Goal: Task Accomplishment & Management: Use online tool/utility

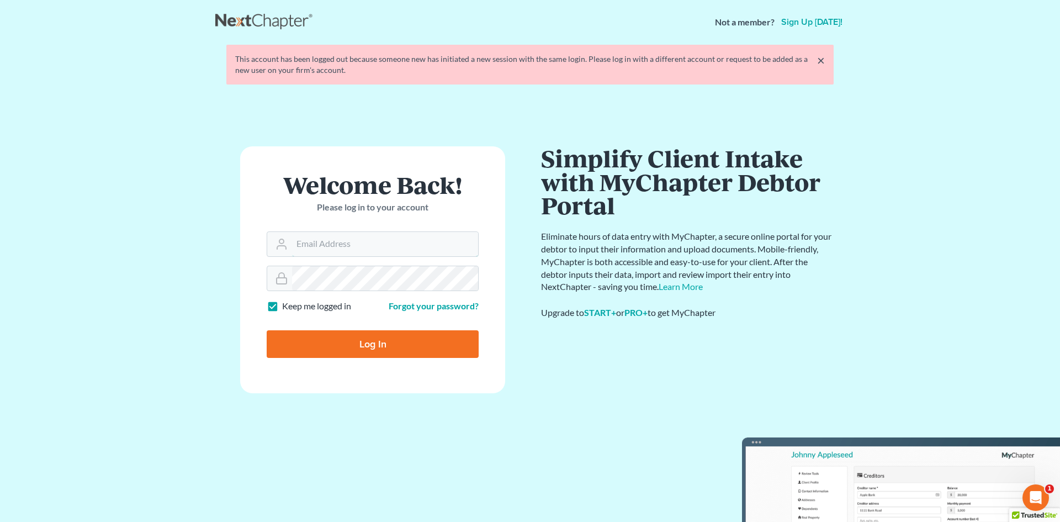
type input "[PERSON_NAME][EMAIL_ADDRESS][DOMAIN_NAME]"
click at [366, 338] on input "Log In" at bounding box center [373, 344] width 212 height 28
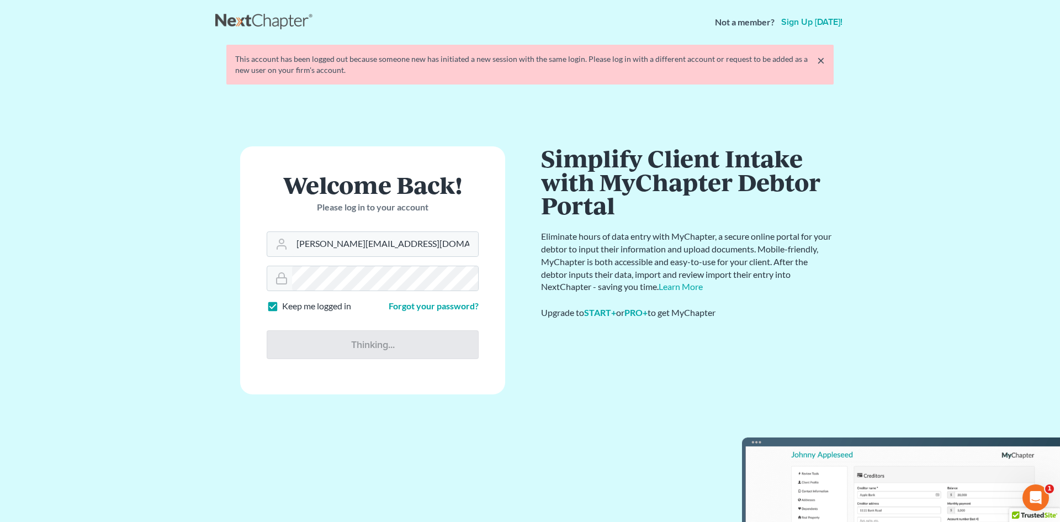
type input "Thinking..."
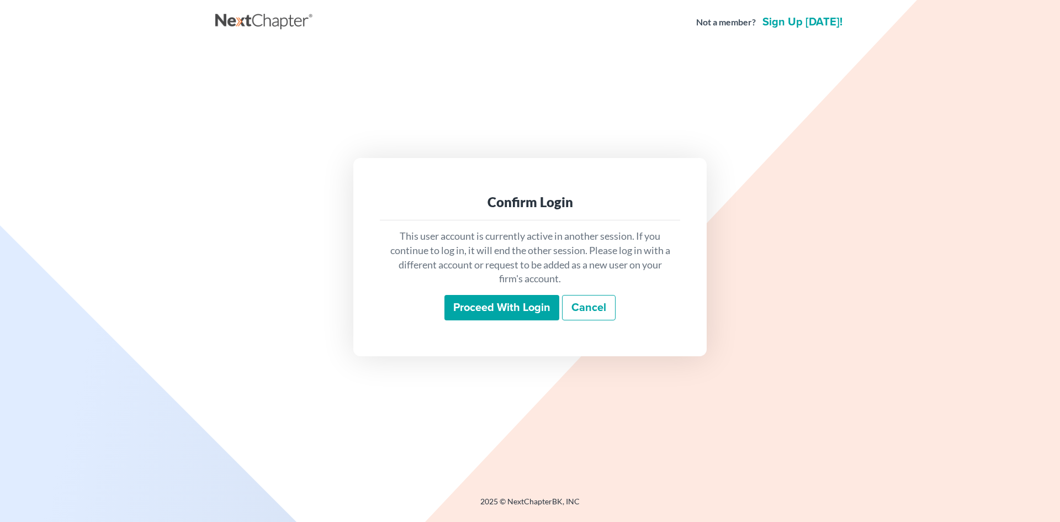
click at [519, 314] on input "Proceed with login" at bounding box center [501, 307] width 115 height 25
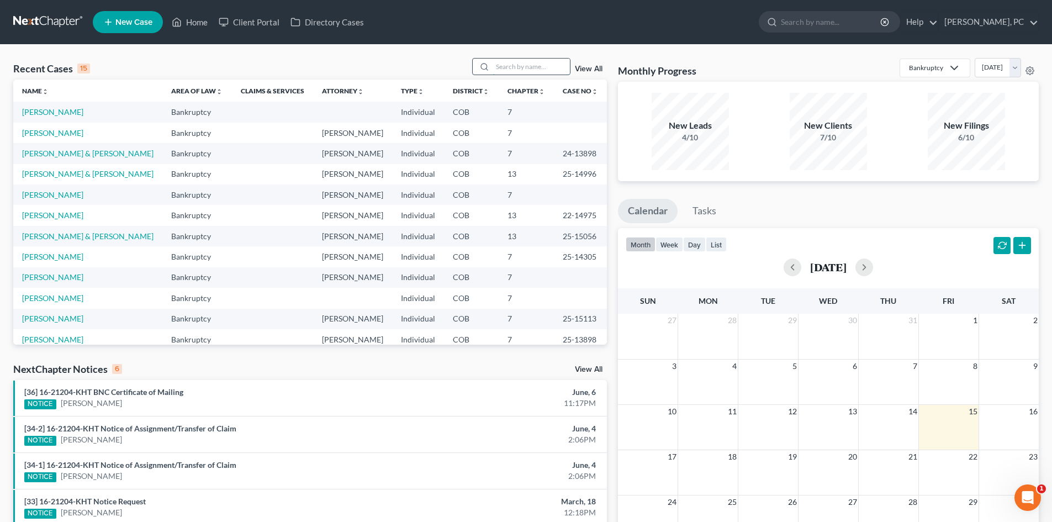
click at [504, 62] on input "search" at bounding box center [530, 67] width 77 height 16
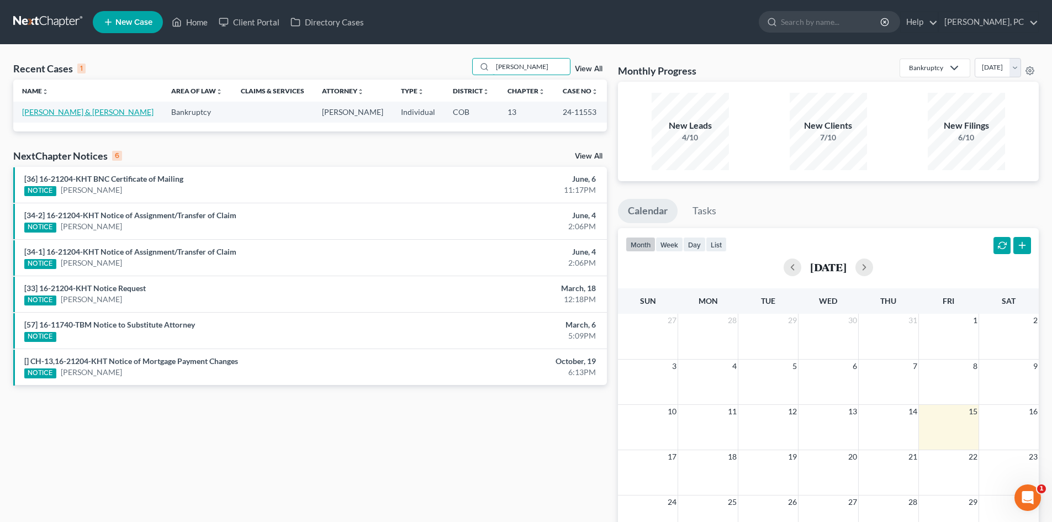
type input "cox"
click at [84, 112] on link "Cox, Shawn & Barnes, Melissa" at bounding box center [87, 111] width 131 height 9
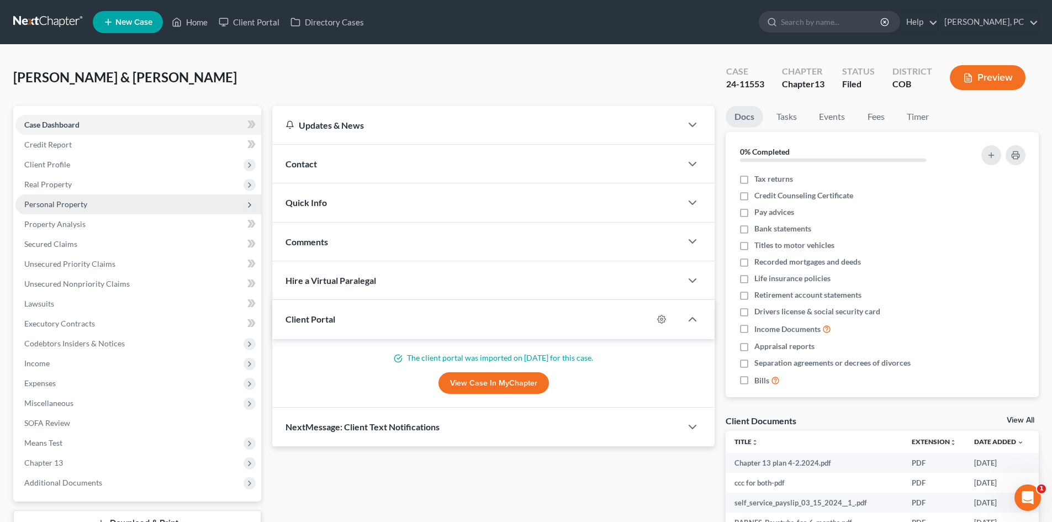
click at [59, 199] on span "Personal Property" at bounding box center [55, 203] width 63 height 9
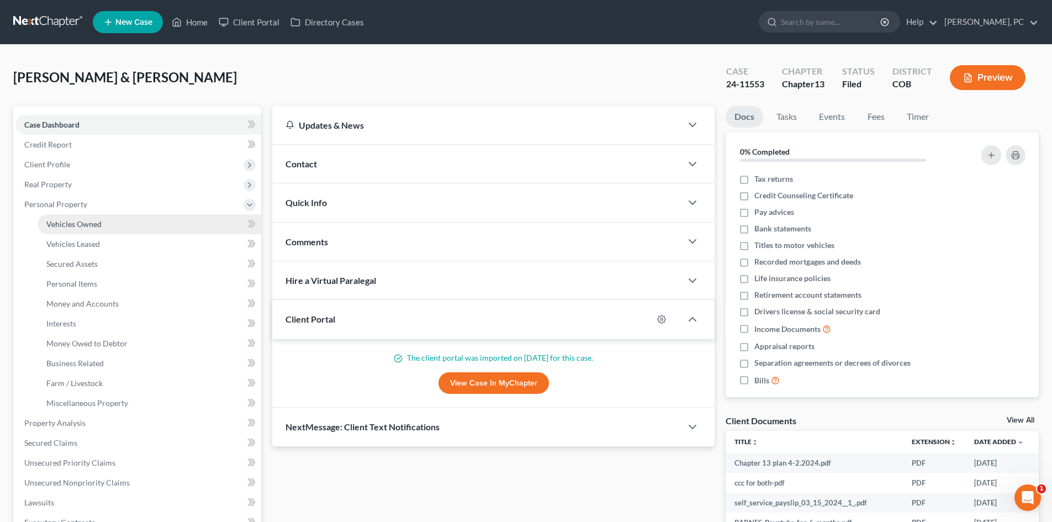
click at [77, 223] on span "Vehicles Owned" at bounding box center [73, 223] width 55 height 9
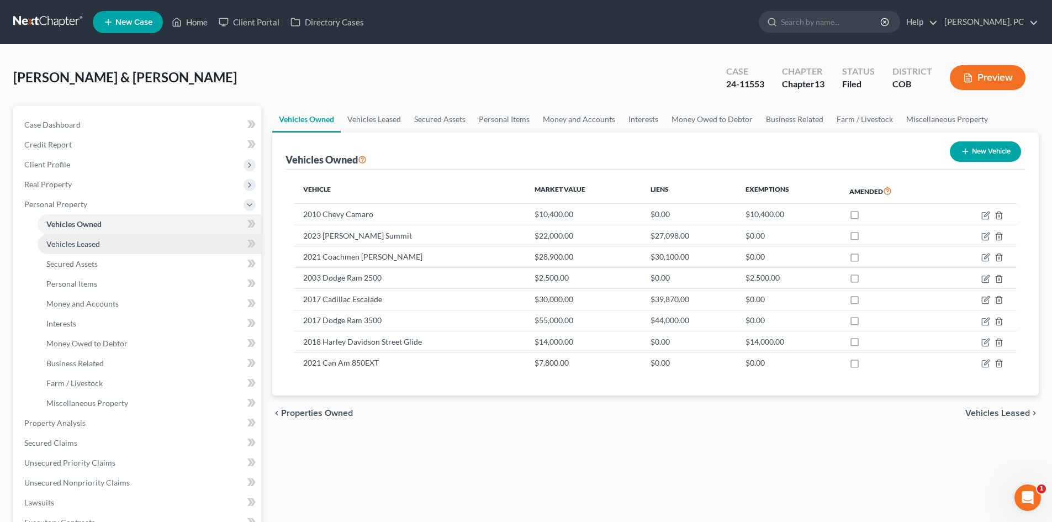
click at [83, 241] on span "Vehicles Leased" at bounding box center [73, 243] width 54 height 9
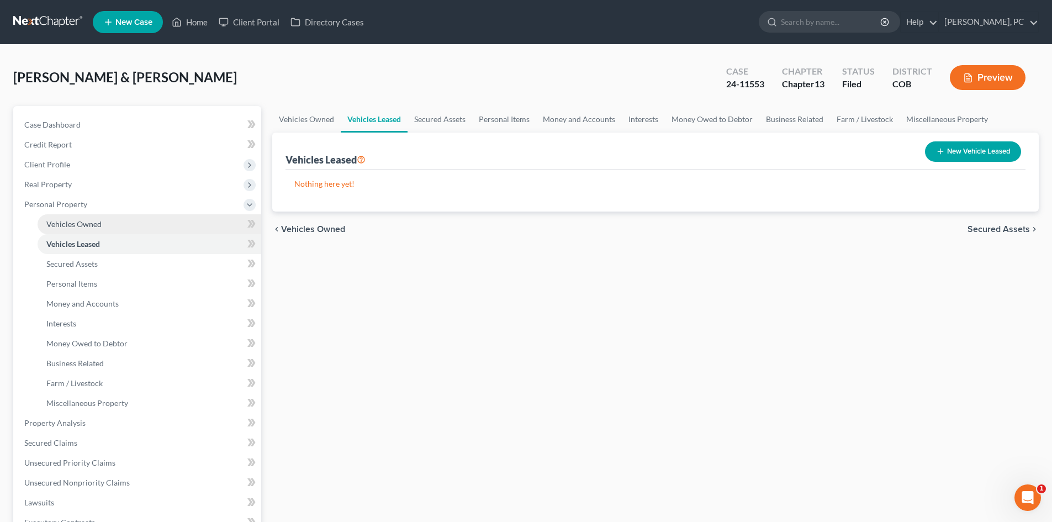
click at [85, 223] on span "Vehicles Owned" at bounding box center [73, 223] width 55 height 9
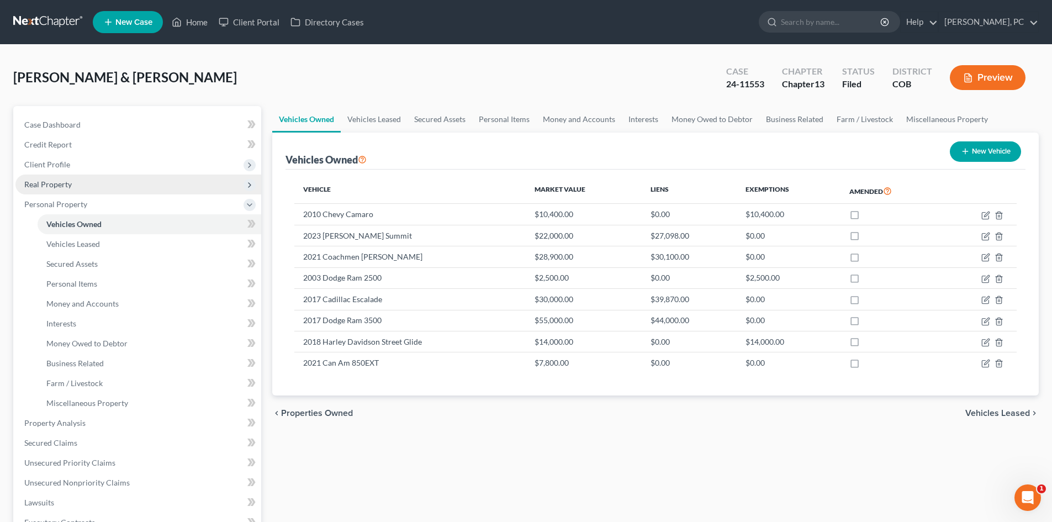
click at [62, 183] on span "Real Property" at bounding box center [47, 183] width 47 height 9
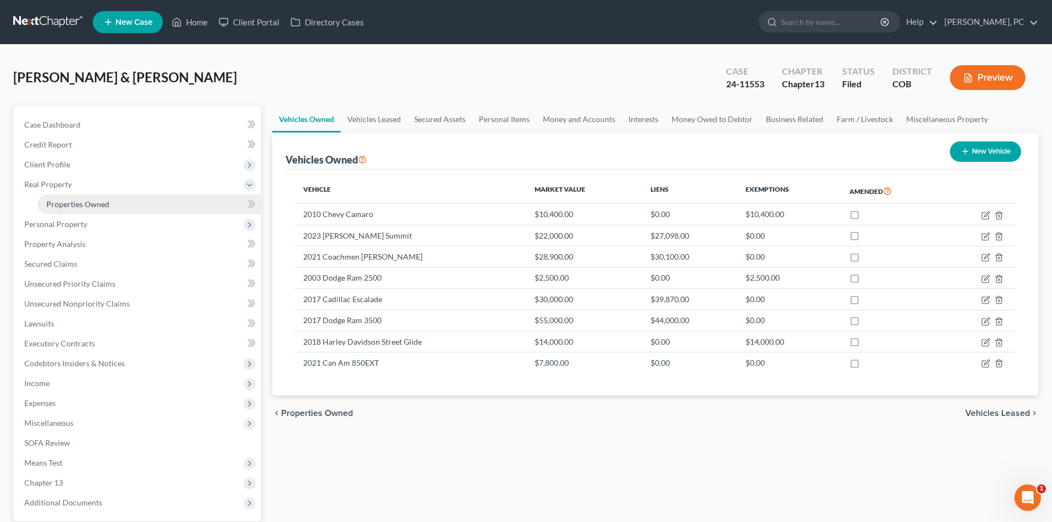
click at [79, 194] on link "Properties Owned" at bounding box center [150, 204] width 224 height 20
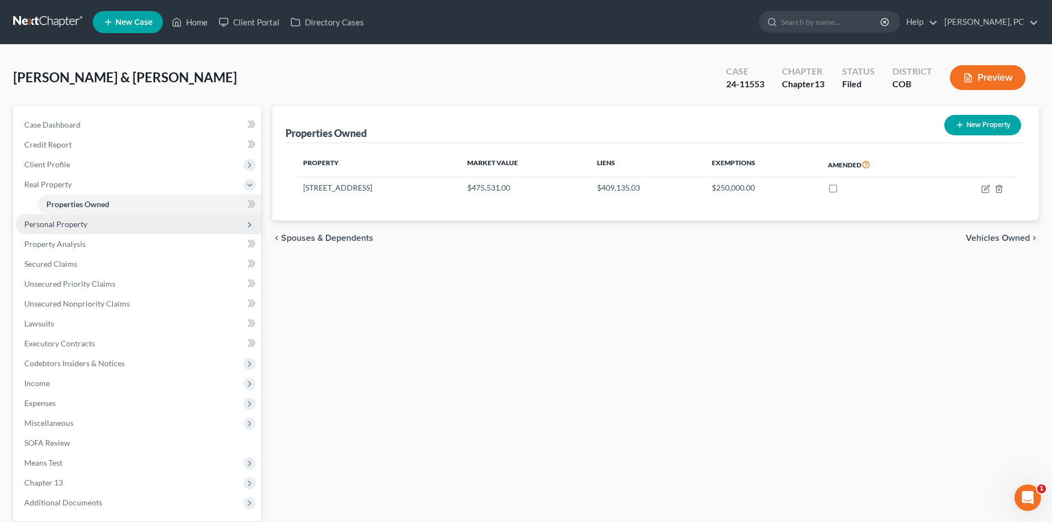
click at [69, 225] on span "Personal Property" at bounding box center [55, 223] width 63 height 9
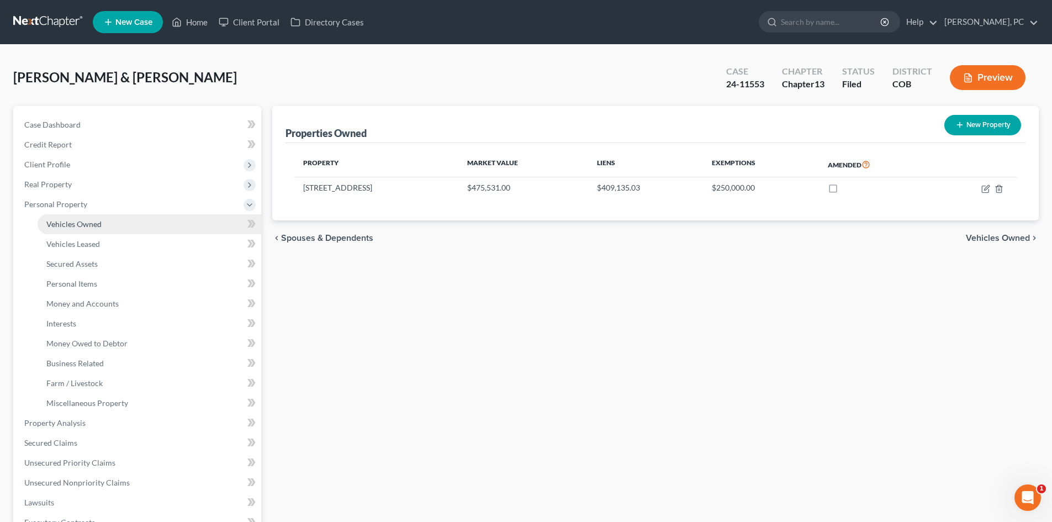
click at [83, 226] on span "Vehicles Owned" at bounding box center [73, 223] width 55 height 9
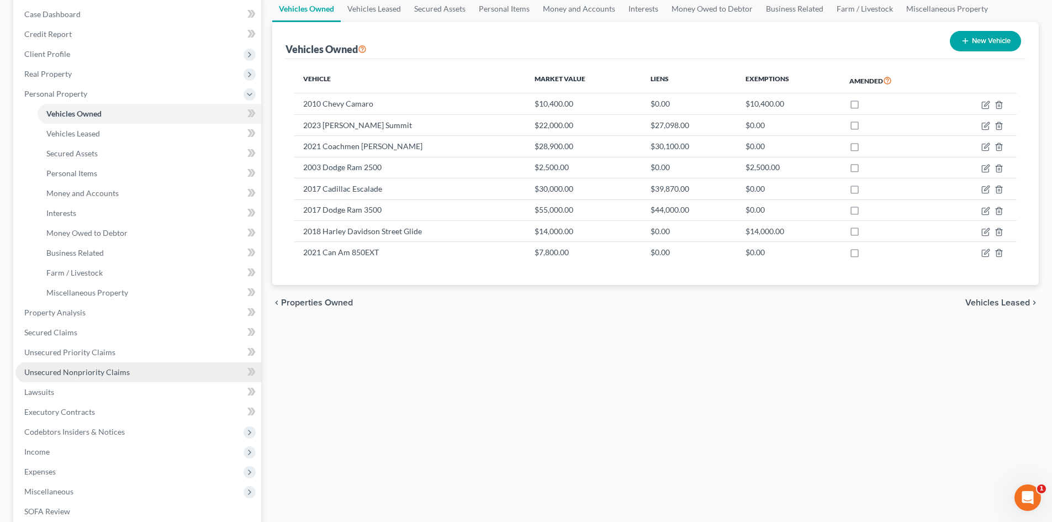
click at [103, 368] on span "Unsecured Nonpriority Claims" at bounding box center [76, 371] width 105 height 9
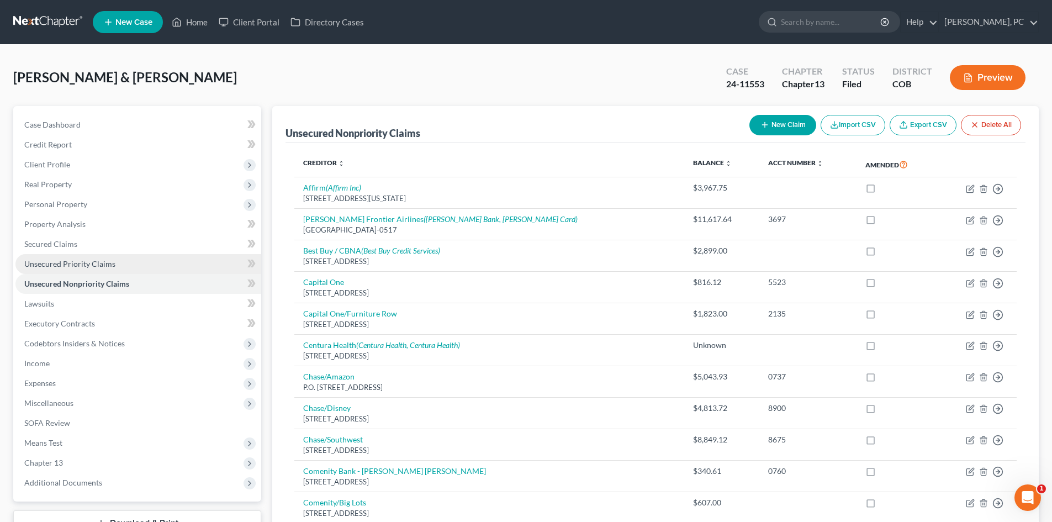
click at [83, 265] on span "Unsecured Priority Claims" at bounding box center [69, 263] width 91 height 9
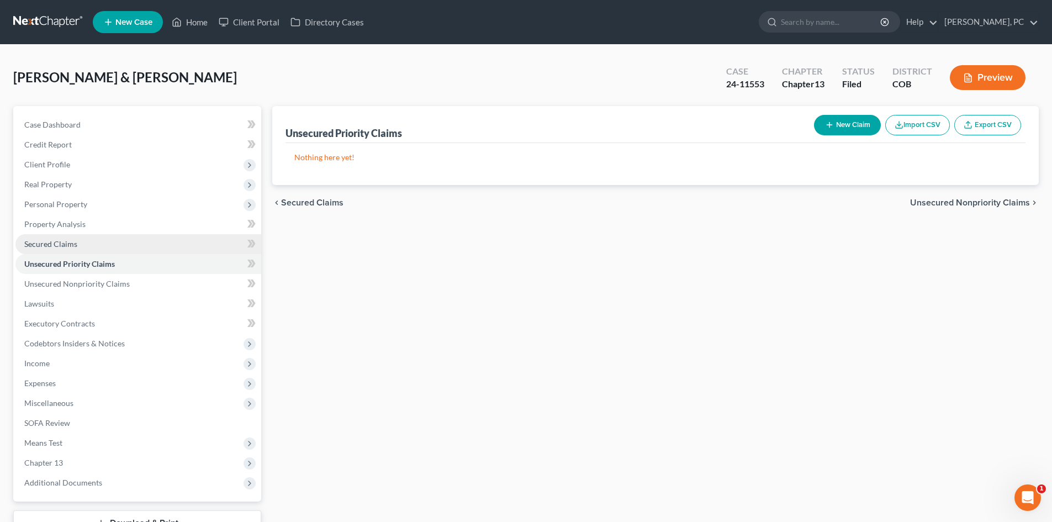
click at [60, 246] on span "Secured Claims" at bounding box center [50, 243] width 53 height 9
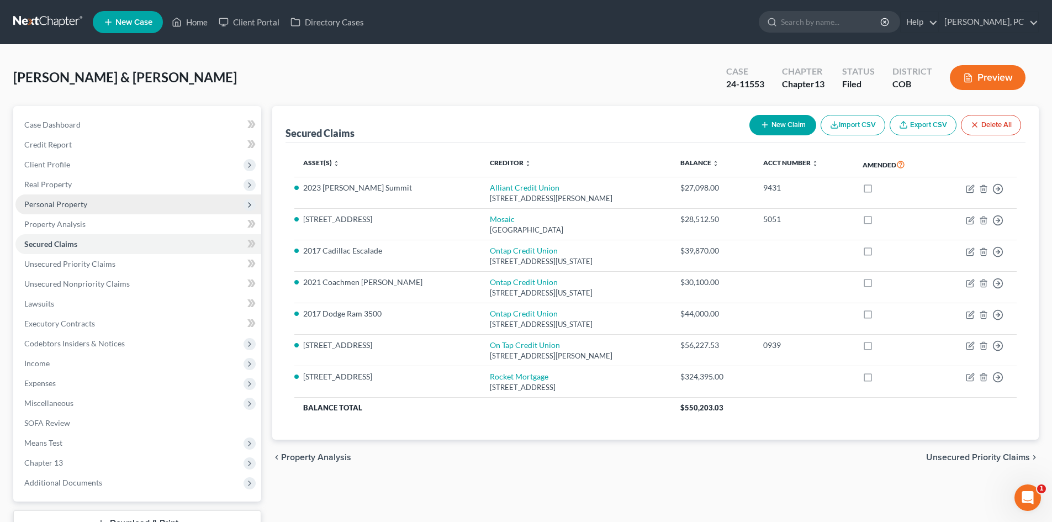
click at [59, 203] on span "Personal Property" at bounding box center [55, 203] width 63 height 9
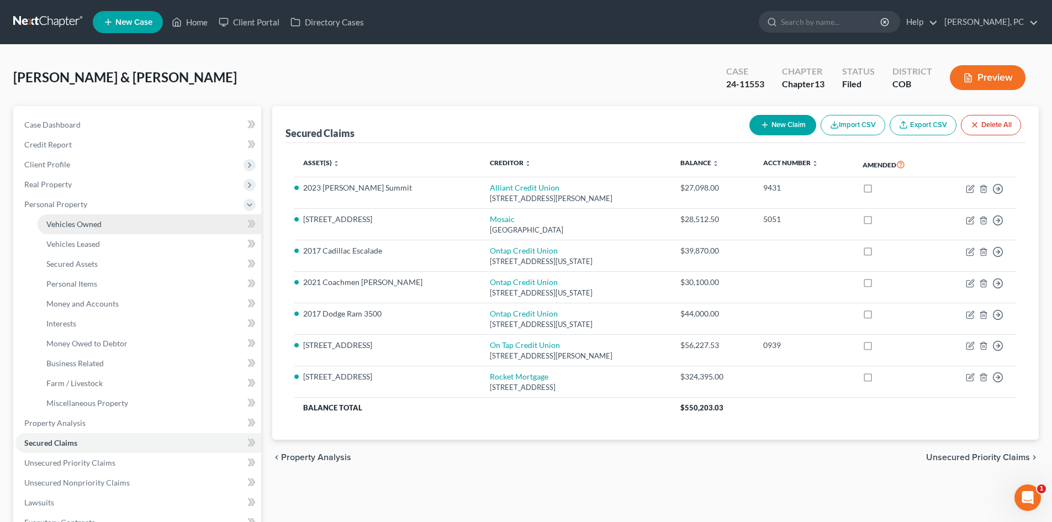
click at [61, 224] on span "Vehicles Owned" at bounding box center [73, 223] width 55 height 9
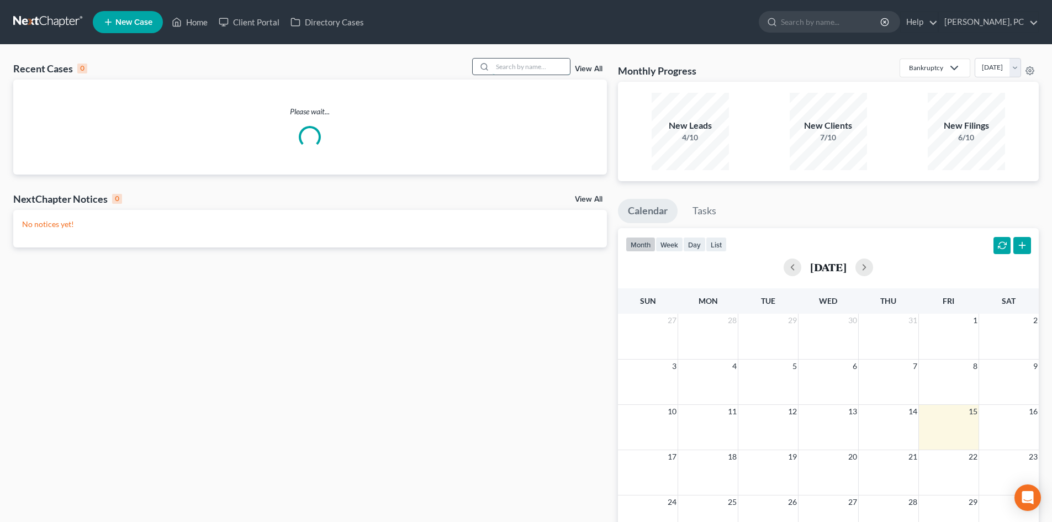
click at [513, 70] on input "search" at bounding box center [530, 67] width 77 height 16
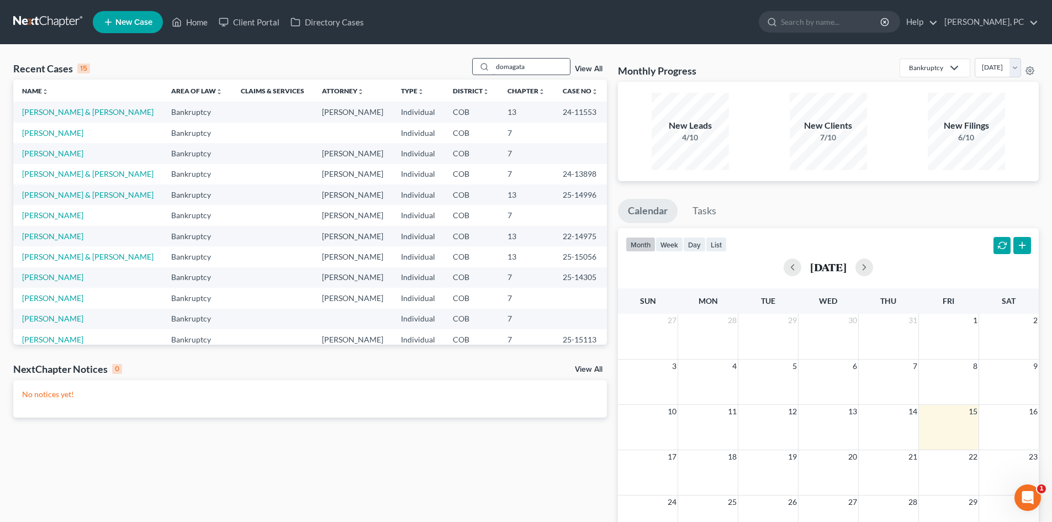
type input "domagata"
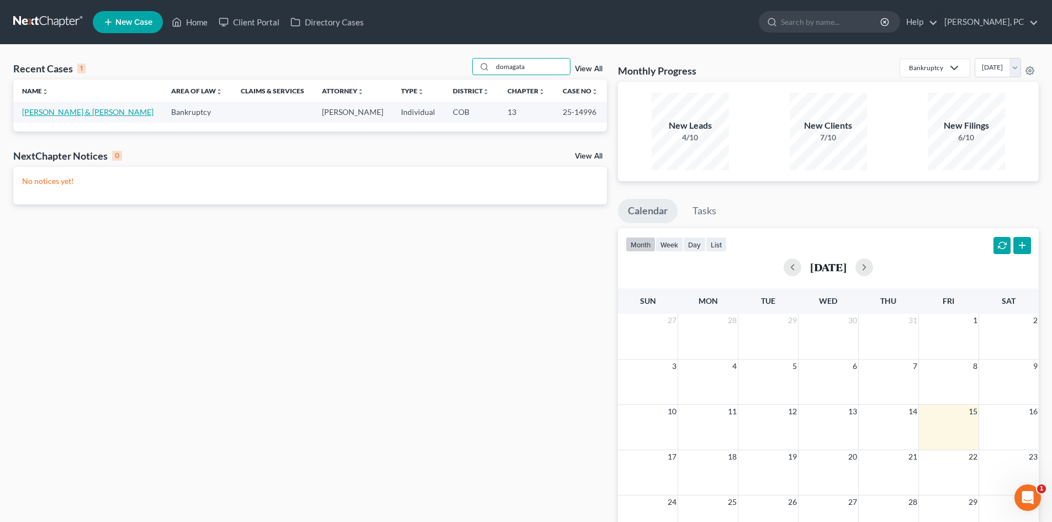
click at [63, 112] on link "Domagata, Robert & Judith" at bounding box center [87, 111] width 131 height 9
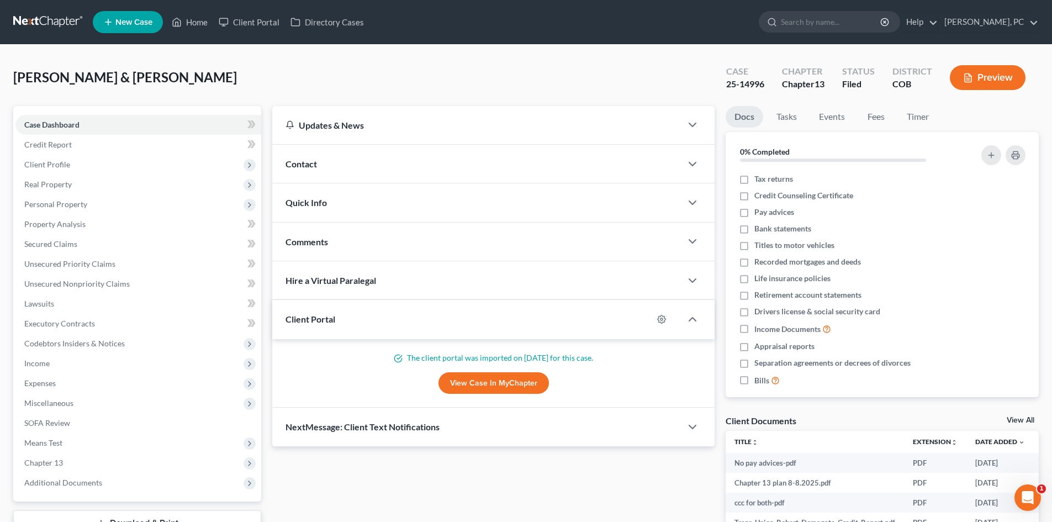
click at [492, 375] on link "View Case in MyChapter" at bounding box center [493, 383] width 110 height 22
